Goal: Task Accomplishment & Management: Complete application form

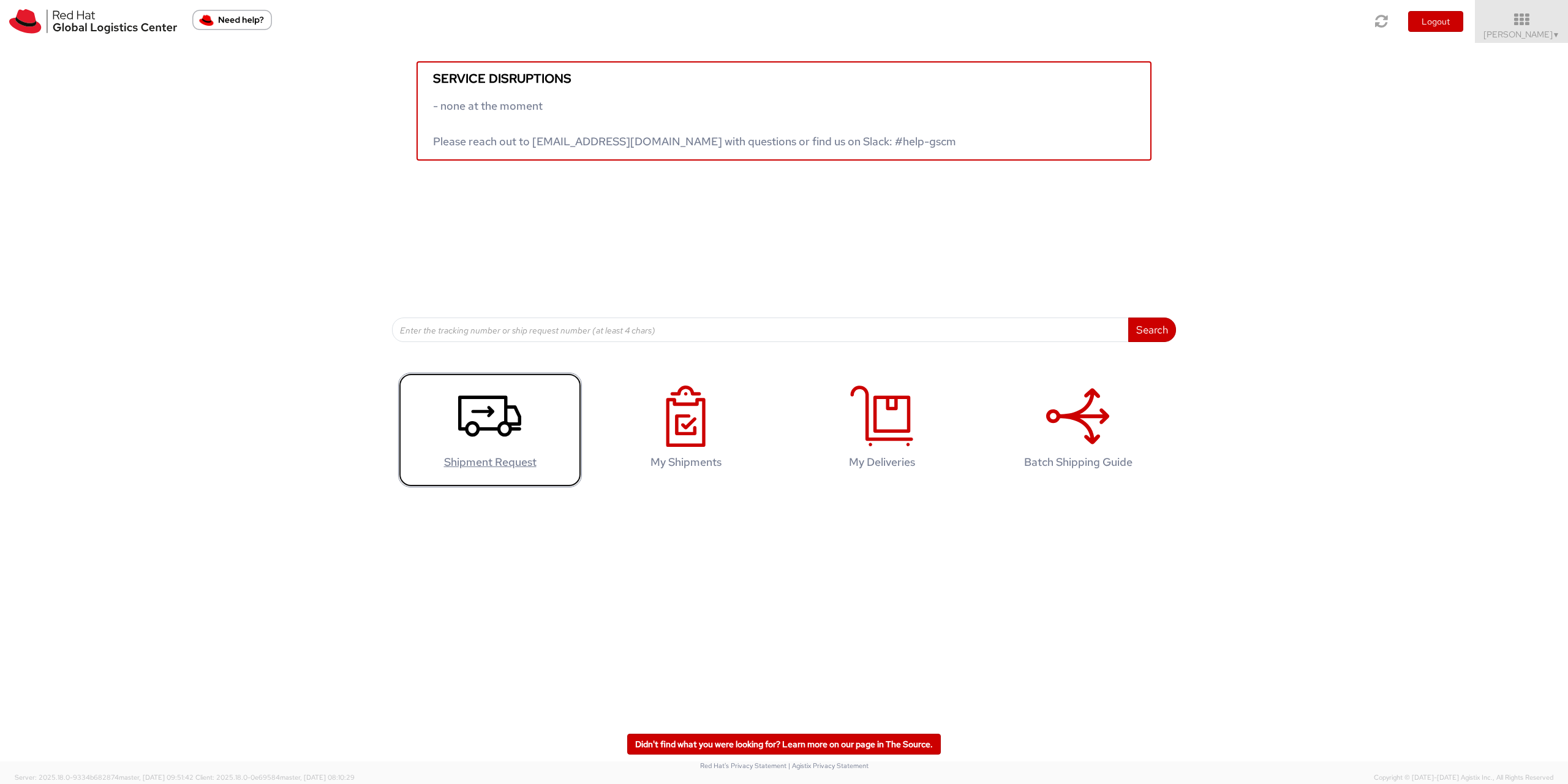
click at [510, 424] on use at bounding box center [489, 416] width 63 height 41
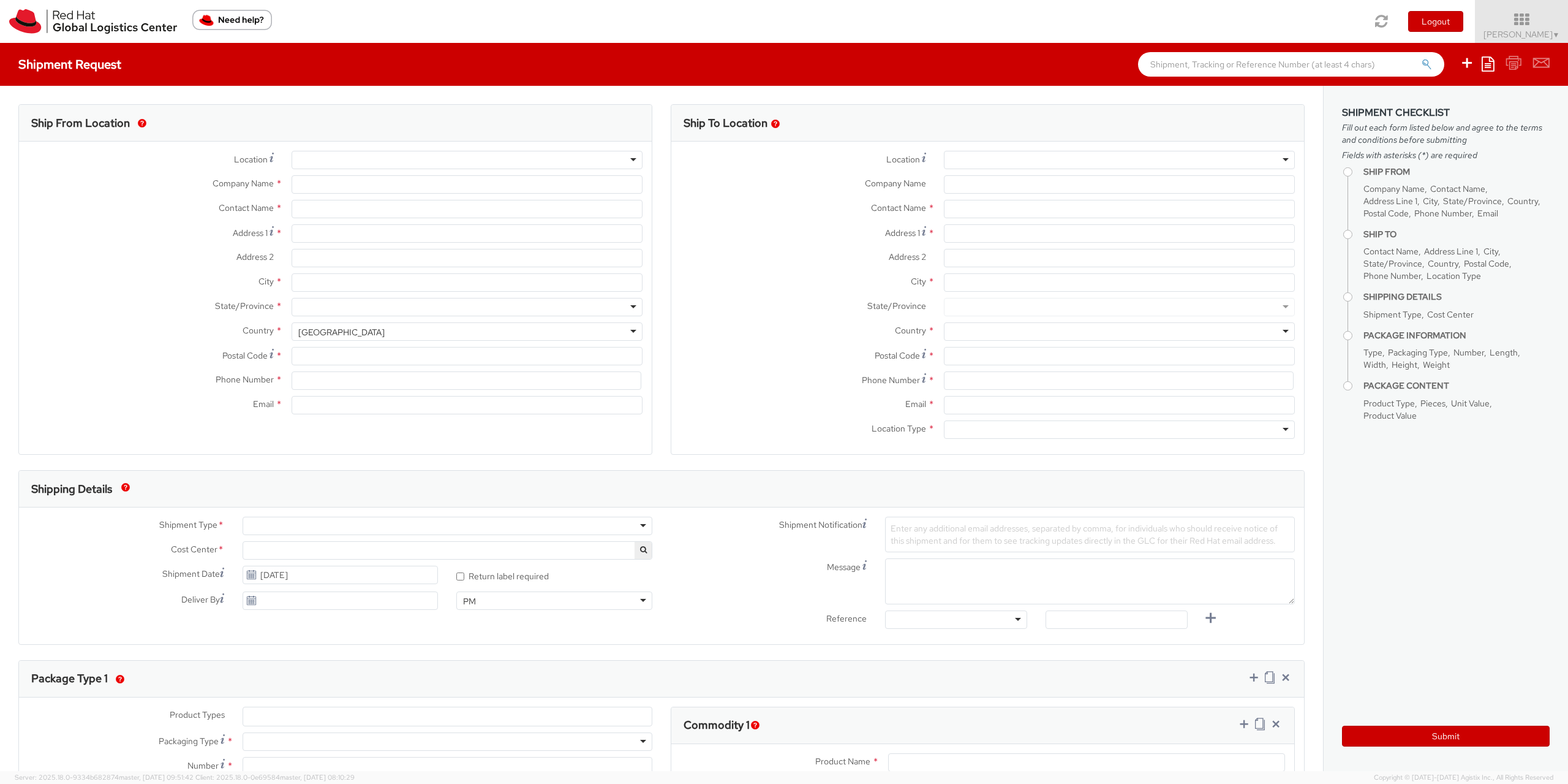
select select "901"
type input "Red Hat Czech s.r.o."
type input "[PERSON_NAME]"
type input "Purkynova 665/115"
type input "[GEOGRAPHIC_DATA]"
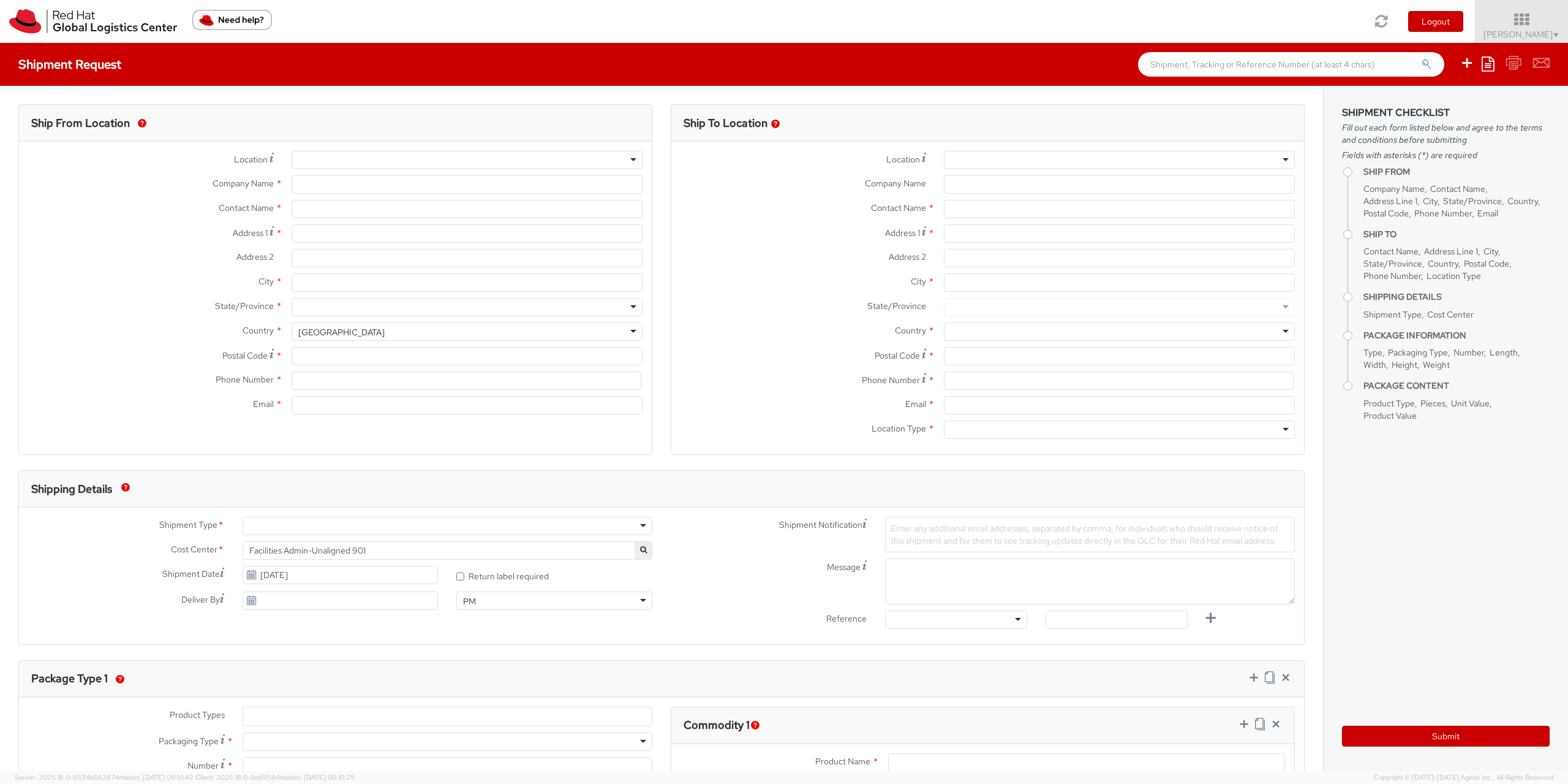
type input "621 00"
type input "420722077148"
type input "[EMAIL_ADDRESS][DOMAIN_NAME]"
select select "CM"
select select "KGS"
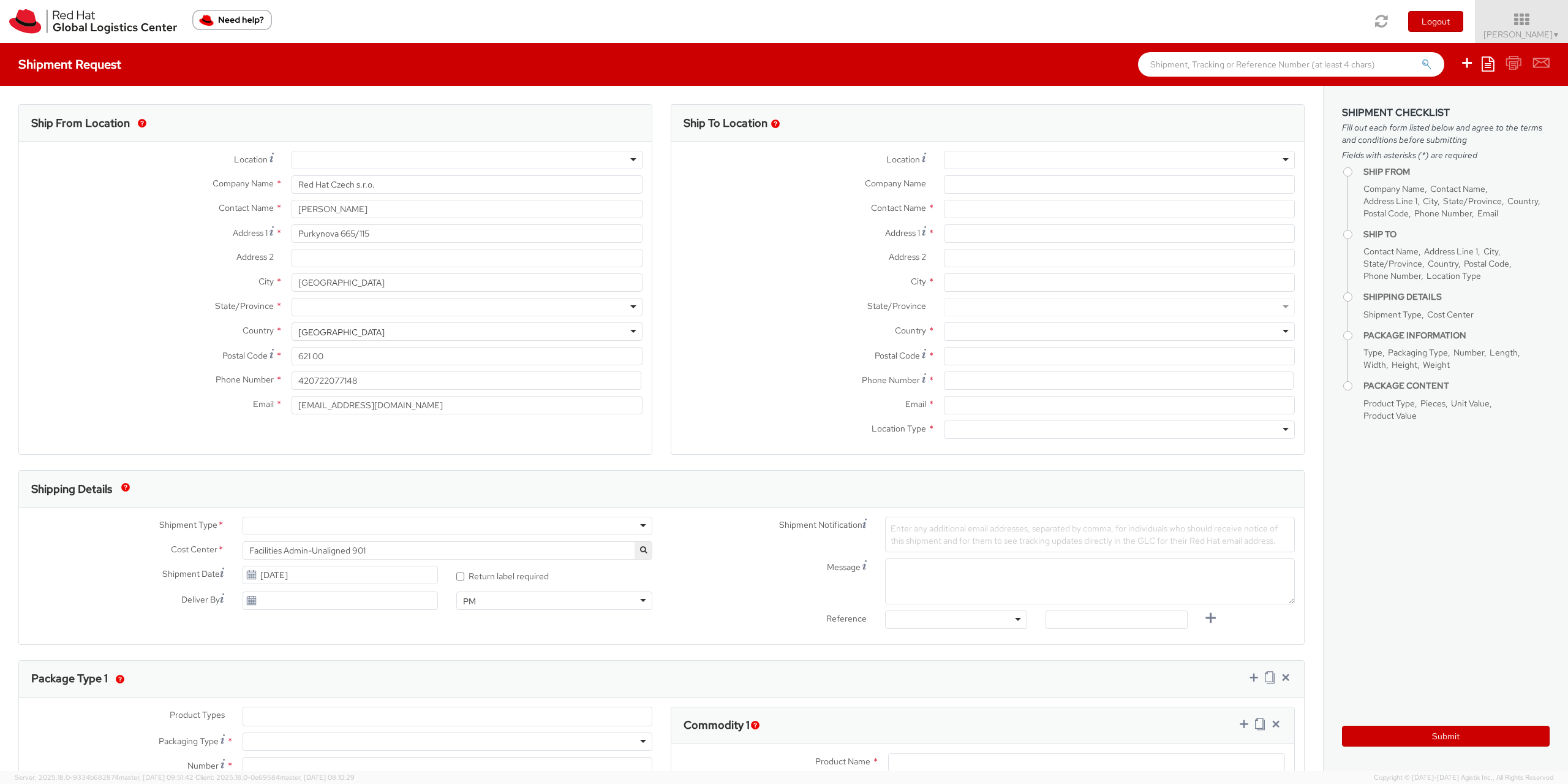
select select
